Goal: Transaction & Acquisition: Purchase product/service

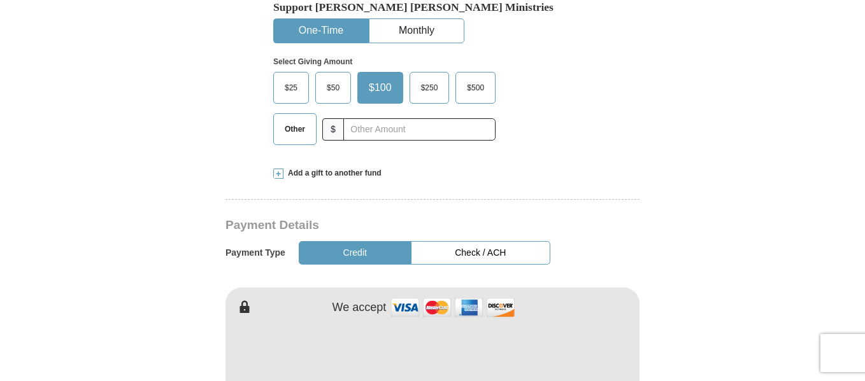
scroll to position [318, 0]
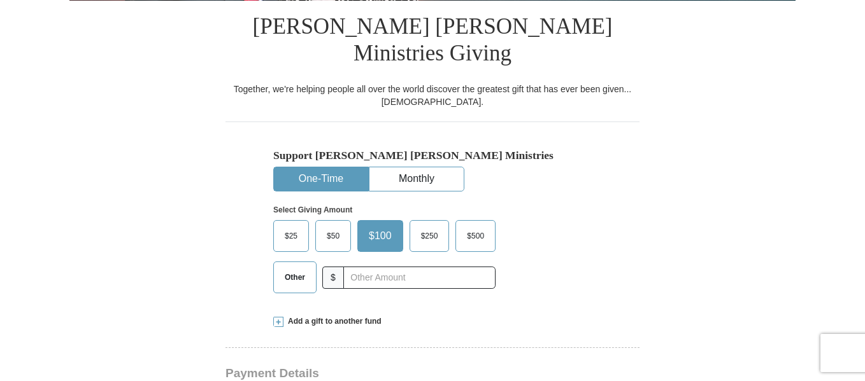
click at [299, 268] on span "Other" at bounding box center [294, 277] width 33 height 19
click at [0, 0] on input "Other" at bounding box center [0, 0] width 0 height 0
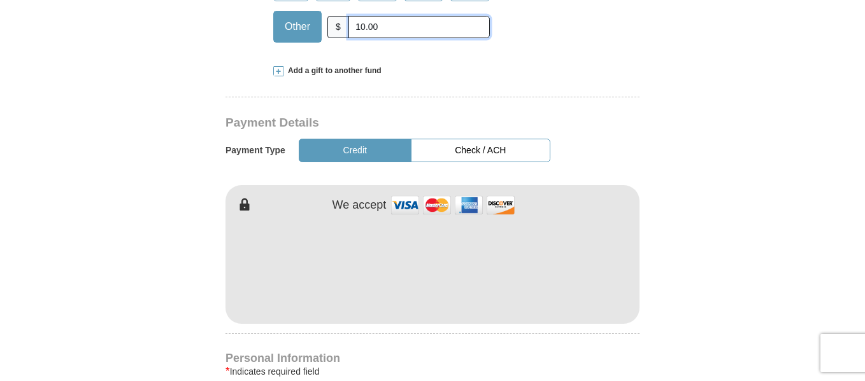
scroll to position [573, 0]
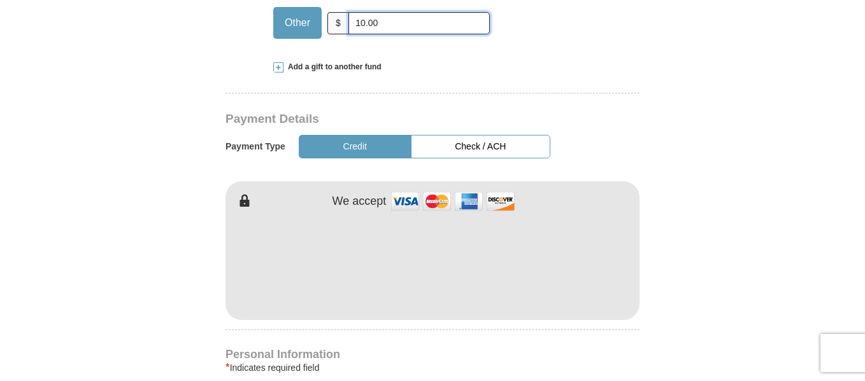
type input "10.00"
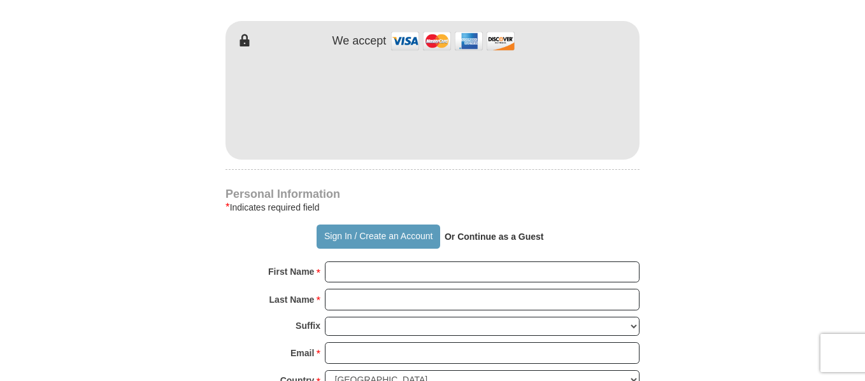
scroll to position [764, 0]
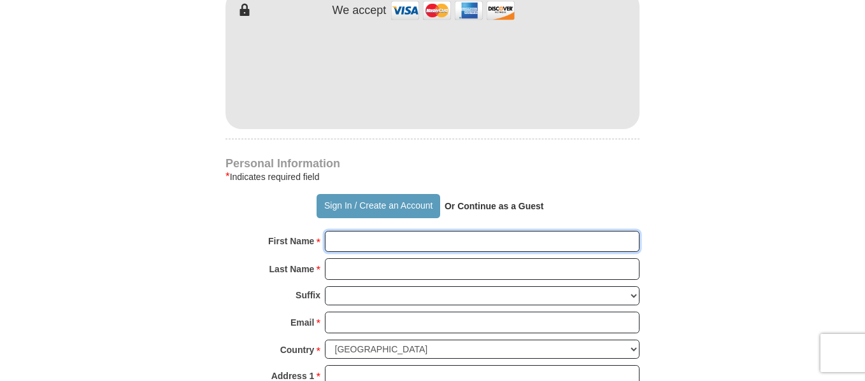
click at [354, 231] on input "First Name *" at bounding box center [482, 242] width 315 height 22
type input "[PERSON_NAME]"
click at [383, 259] on input "Last Name *" at bounding box center [482, 270] width 315 height 22
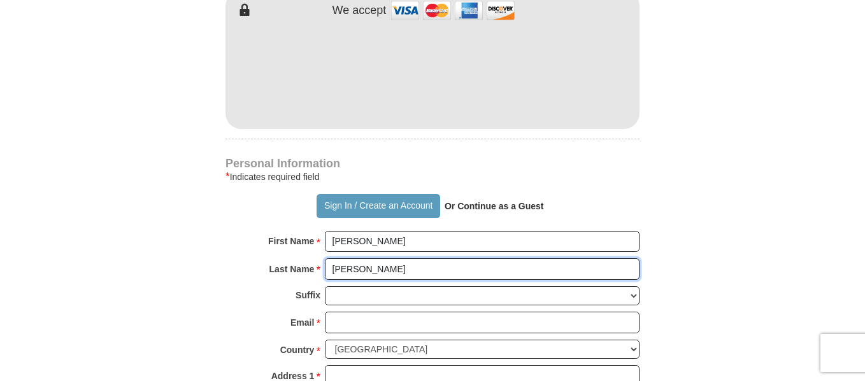
type input "[PERSON_NAME]"
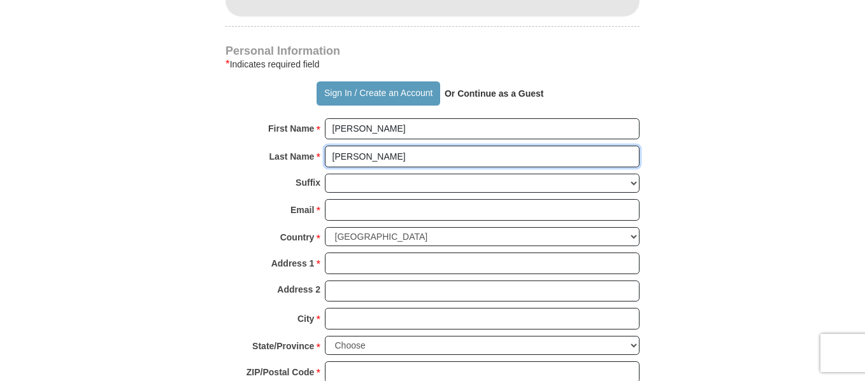
scroll to position [892, 0]
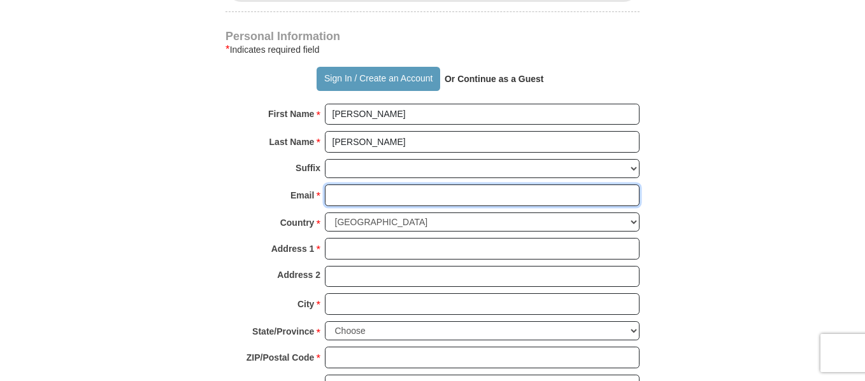
click at [337, 185] on input "Email *" at bounding box center [482, 196] width 315 height 22
type input "[PERSON_NAME][EMAIL_ADDRESS][PERSON_NAME][DOMAIN_NAME]"
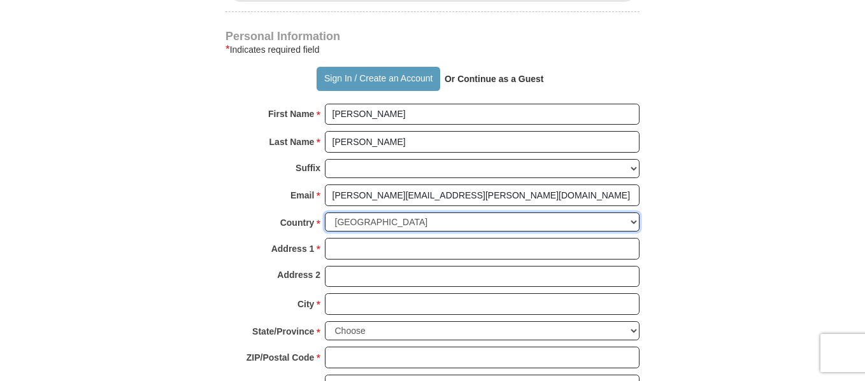
click at [357, 213] on select "[GEOGRAPHIC_DATA] [GEOGRAPHIC_DATA] [GEOGRAPHIC_DATA] [GEOGRAPHIC_DATA] [GEOGRA…" at bounding box center [482, 223] width 315 height 20
click at [325, 213] on select "[GEOGRAPHIC_DATA] [GEOGRAPHIC_DATA] [GEOGRAPHIC_DATA] [GEOGRAPHIC_DATA] [GEOGRA…" at bounding box center [482, 223] width 315 height 20
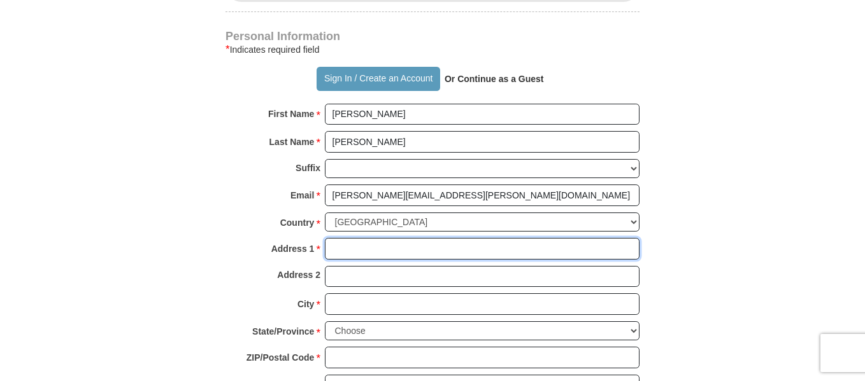
click at [339, 238] on input "Address 1 *" at bounding box center [482, 249] width 315 height 22
type input "[STREET_ADDRESS]"
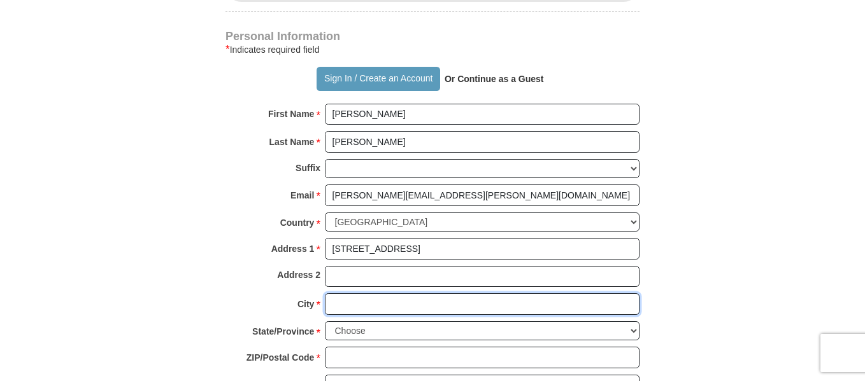
click at [351, 294] on input "City *" at bounding box center [482, 305] width 315 height 22
type input "[GEOGRAPHIC_DATA]"
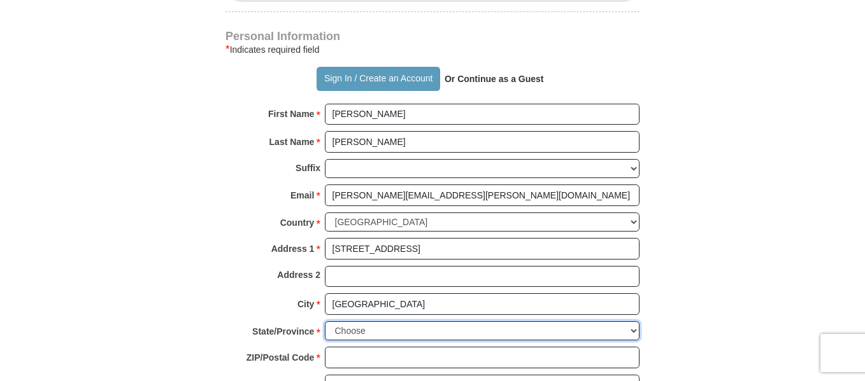
click at [349, 322] on select "Choose [US_STATE] [US_STATE] [US_STATE] [US_STATE] [US_STATE] Armed Forces Amer…" at bounding box center [482, 332] width 315 height 20
select select "IL"
click at [325, 322] on select "Choose [US_STATE] [US_STATE] [US_STATE] [US_STATE] [US_STATE] Armed Forces Amer…" at bounding box center [482, 332] width 315 height 20
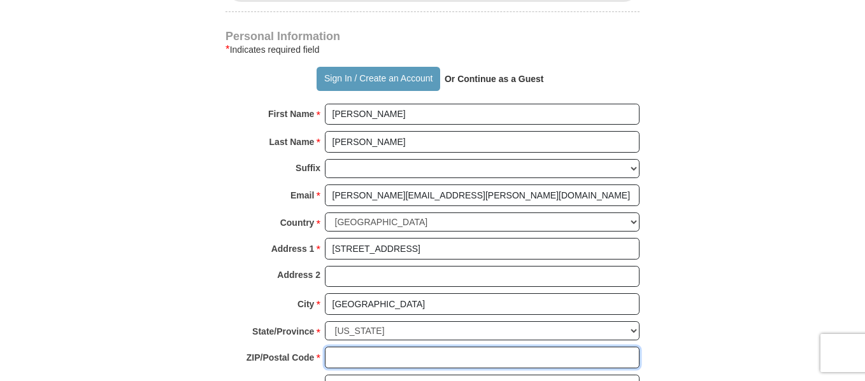
click at [362, 347] on input "ZIP/Postal Code *" at bounding box center [482, 358] width 315 height 22
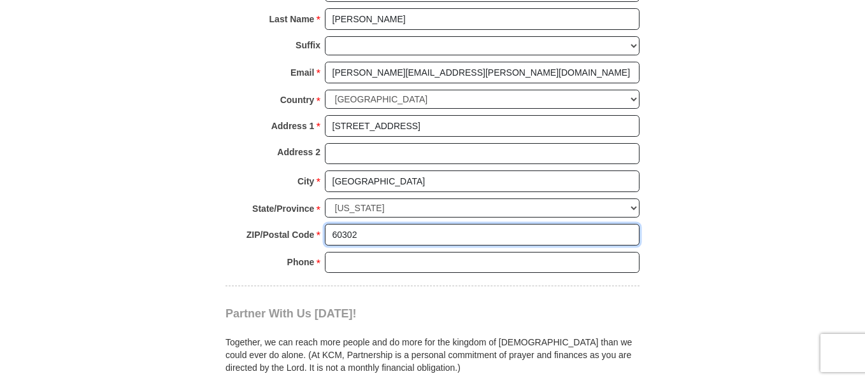
scroll to position [1019, 0]
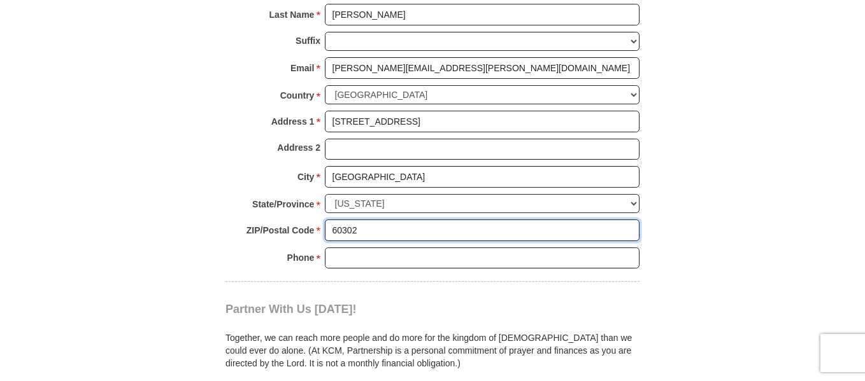
type input "60302"
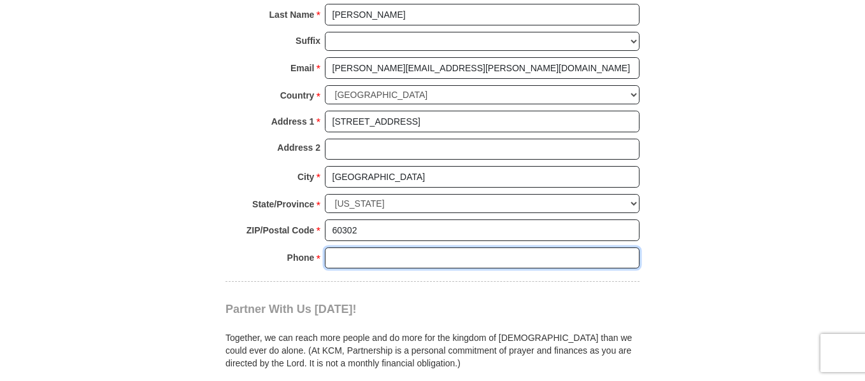
click at [343, 248] on input "Phone * *" at bounding box center [482, 259] width 315 height 22
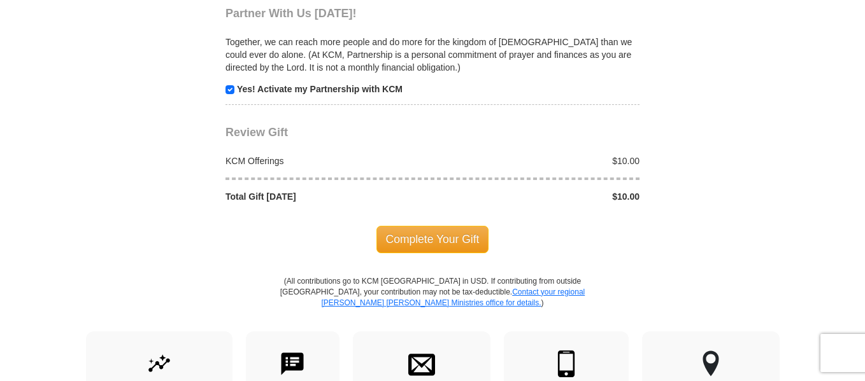
scroll to position [1337, 0]
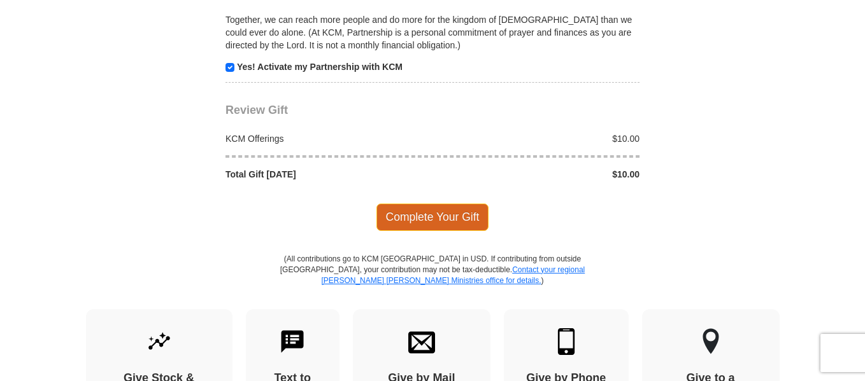
type input "7086609539"
click at [429, 204] on span "Complete Your Gift" at bounding box center [432, 217] width 113 height 27
